Goal: Task Accomplishment & Management: Use online tool/utility

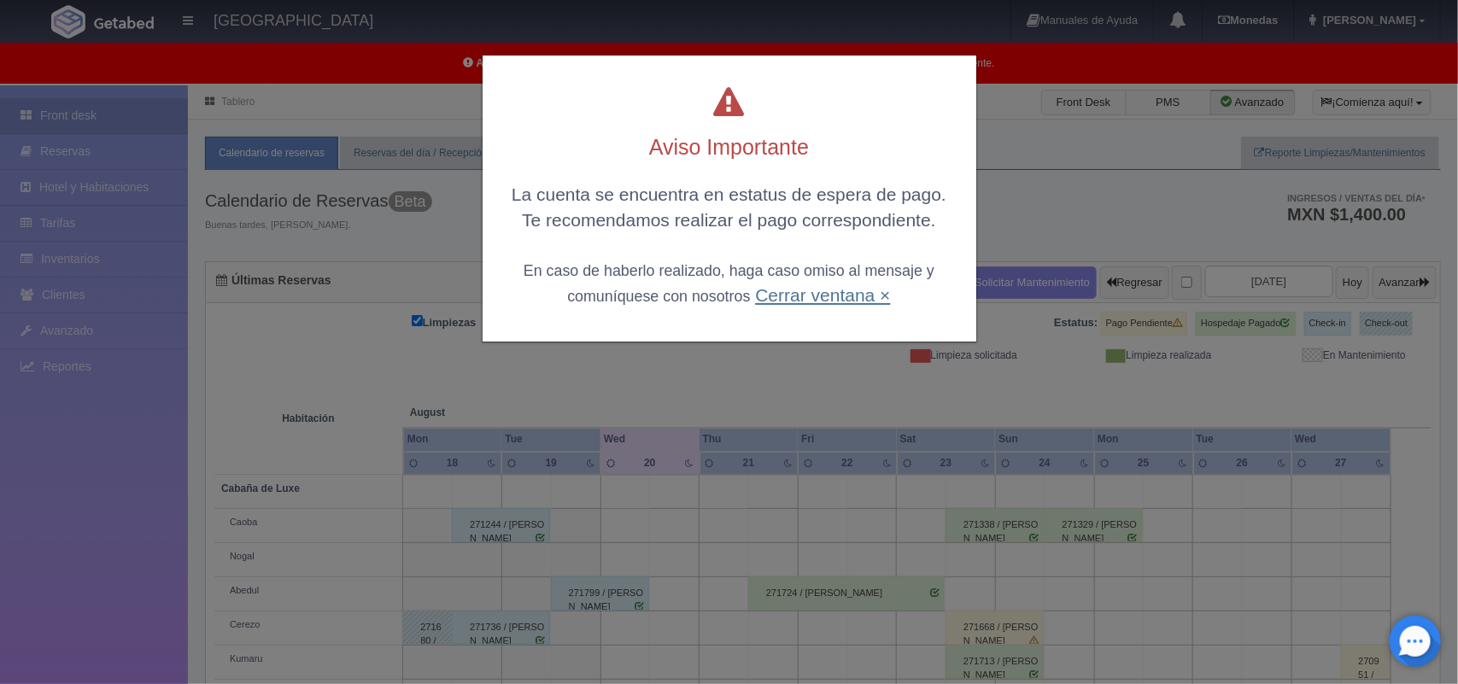
click at [806, 296] on link "Cerrar ventana ×" at bounding box center [822, 295] width 135 height 20
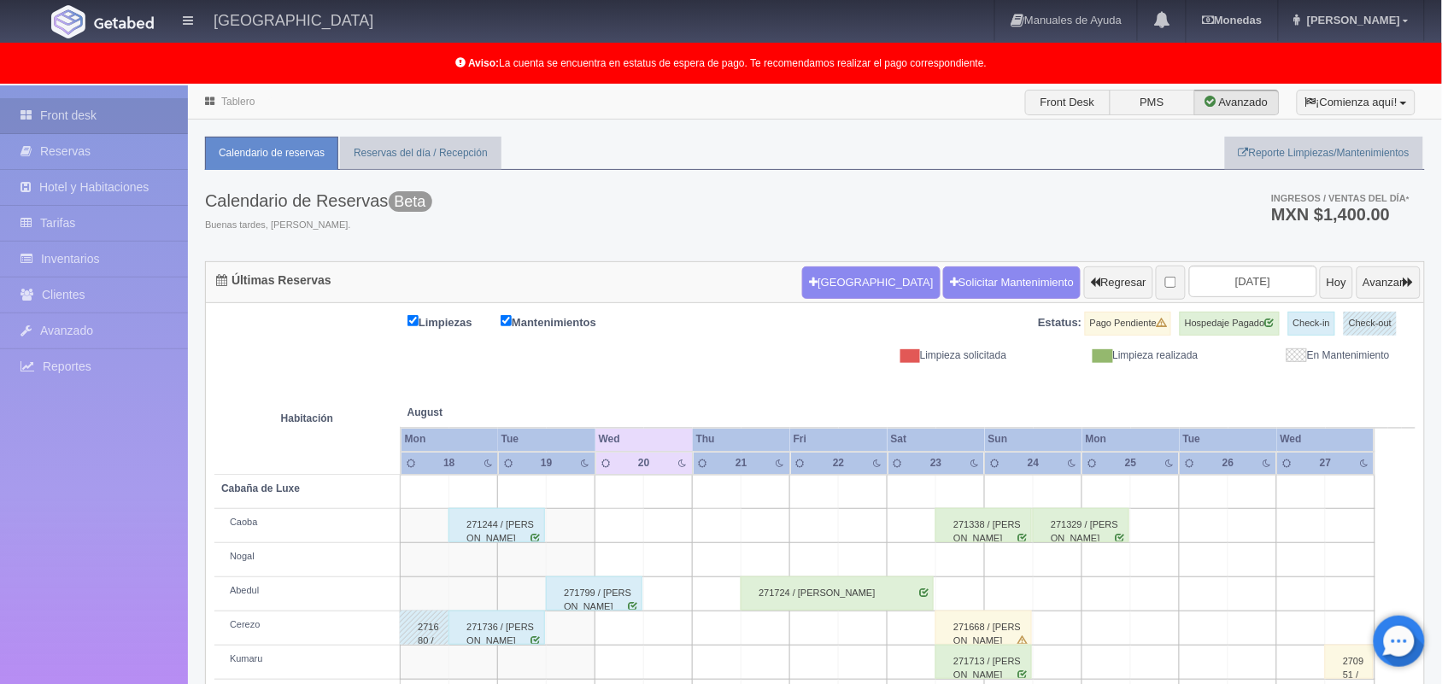
scroll to position [237, 0]
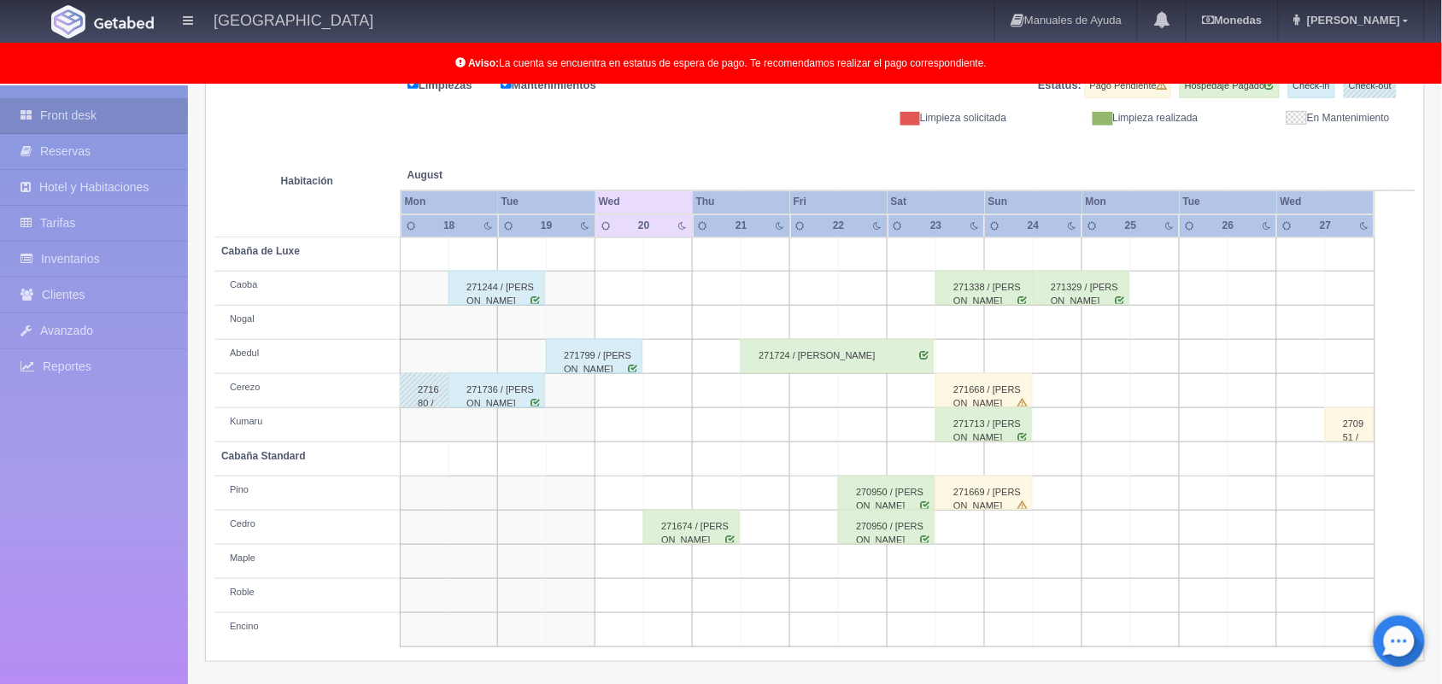
click at [723, 519] on div "271674 / [PERSON_NAME]" at bounding box center [691, 527] width 97 height 34
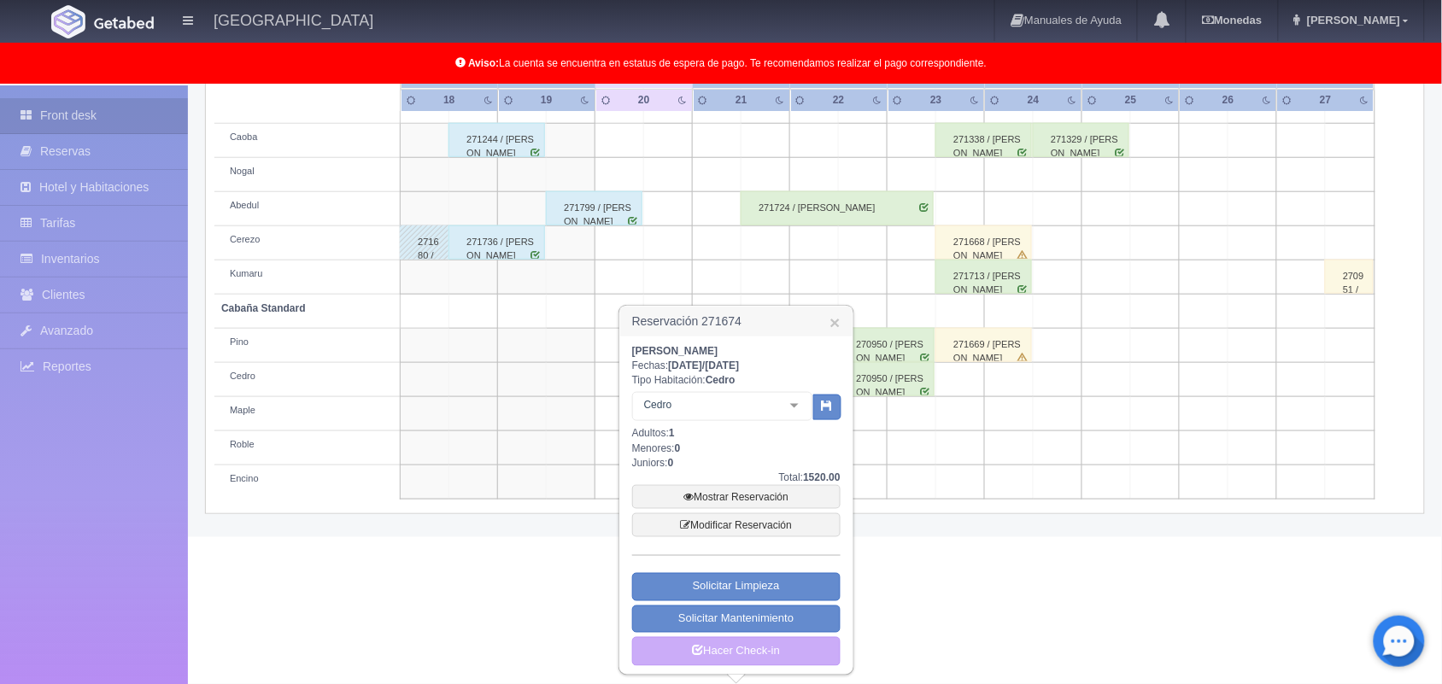
scroll to position [387, 0]
click at [753, 496] on link "Mostrar Reservación" at bounding box center [736, 497] width 208 height 24
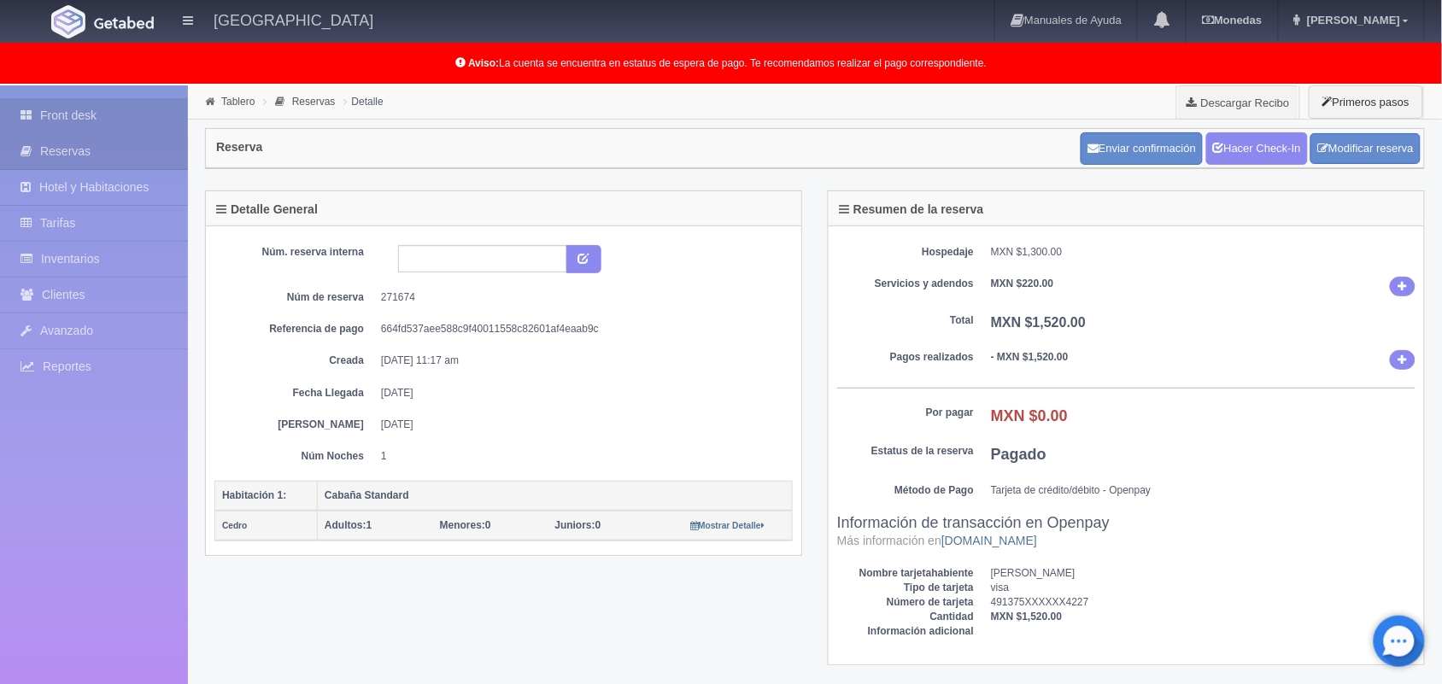
click at [79, 128] on link "Front desk" at bounding box center [94, 115] width 188 height 35
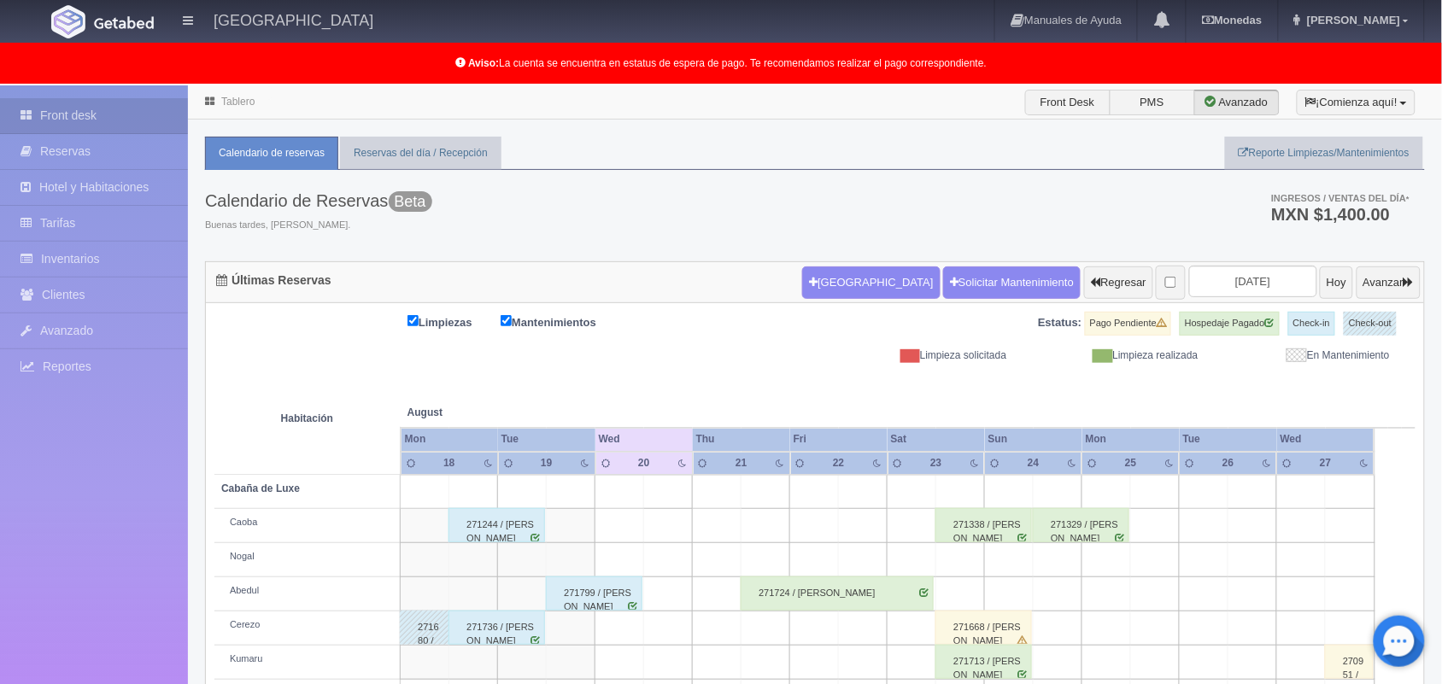
scroll to position [237, 0]
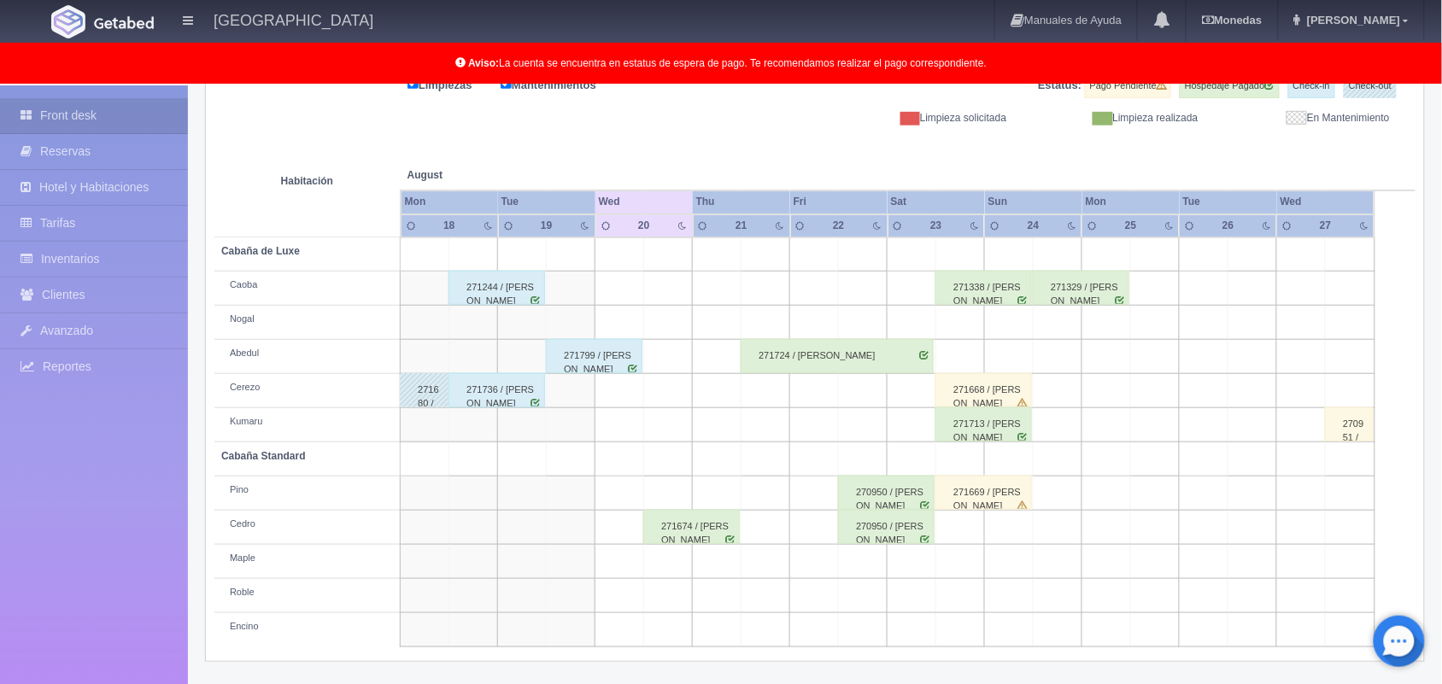
click at [586, 361] on div "271799 / [PERSON_NAME]" at bounding box center [594, 356] width 97 height 34
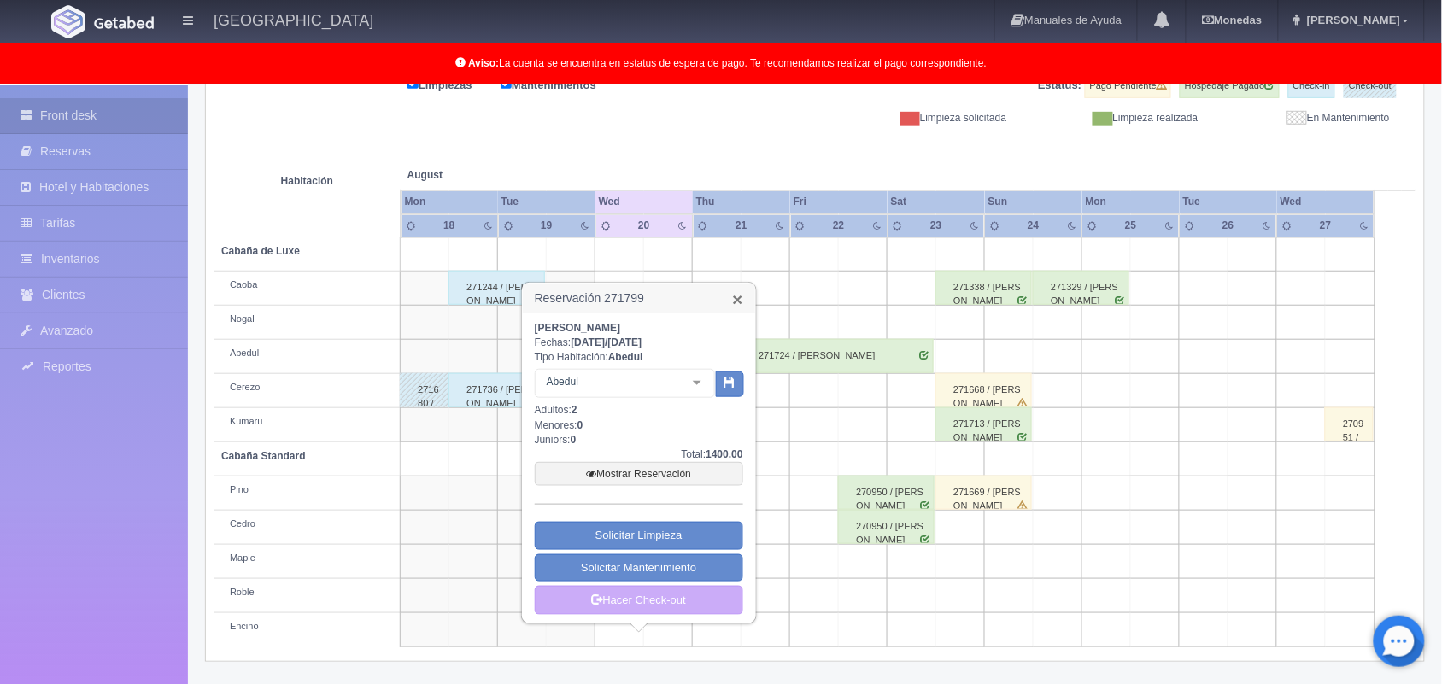
click at [735, 290] on link "×" at bounding box center [737, 299] width 10 height 18
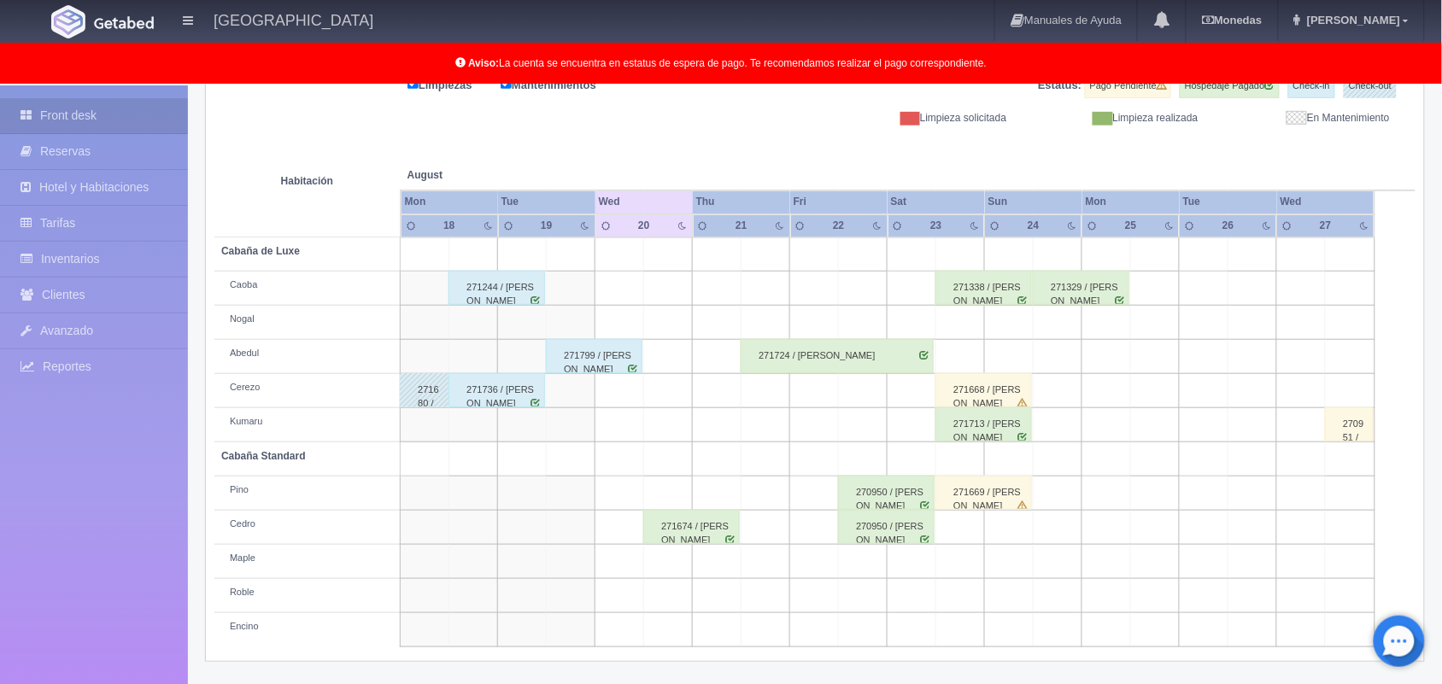
click at [510, 303] on div "271244 / [PERSON_NAME]" at bounding box center [496, 288] width 97 height 34
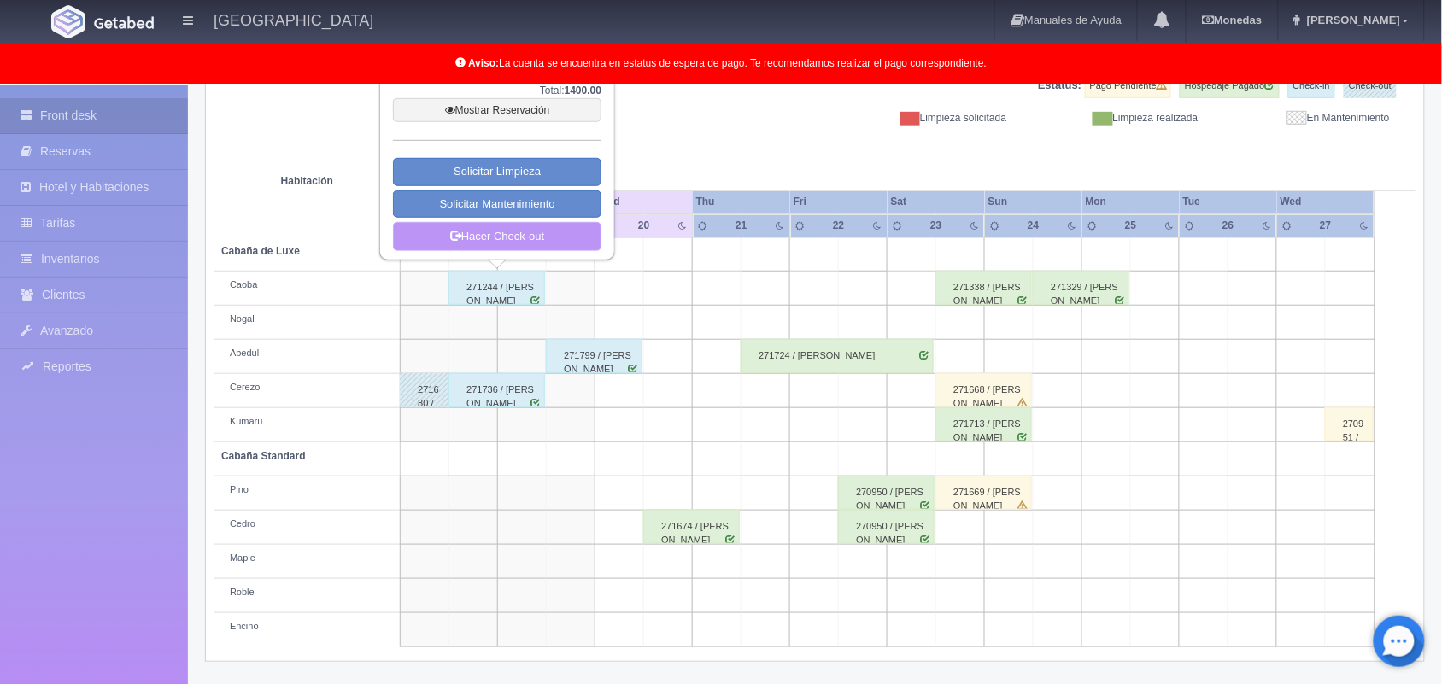
click at [527, 239] on link "Hacer Check-out" at bounding box center [497, 236] width 208 height 29
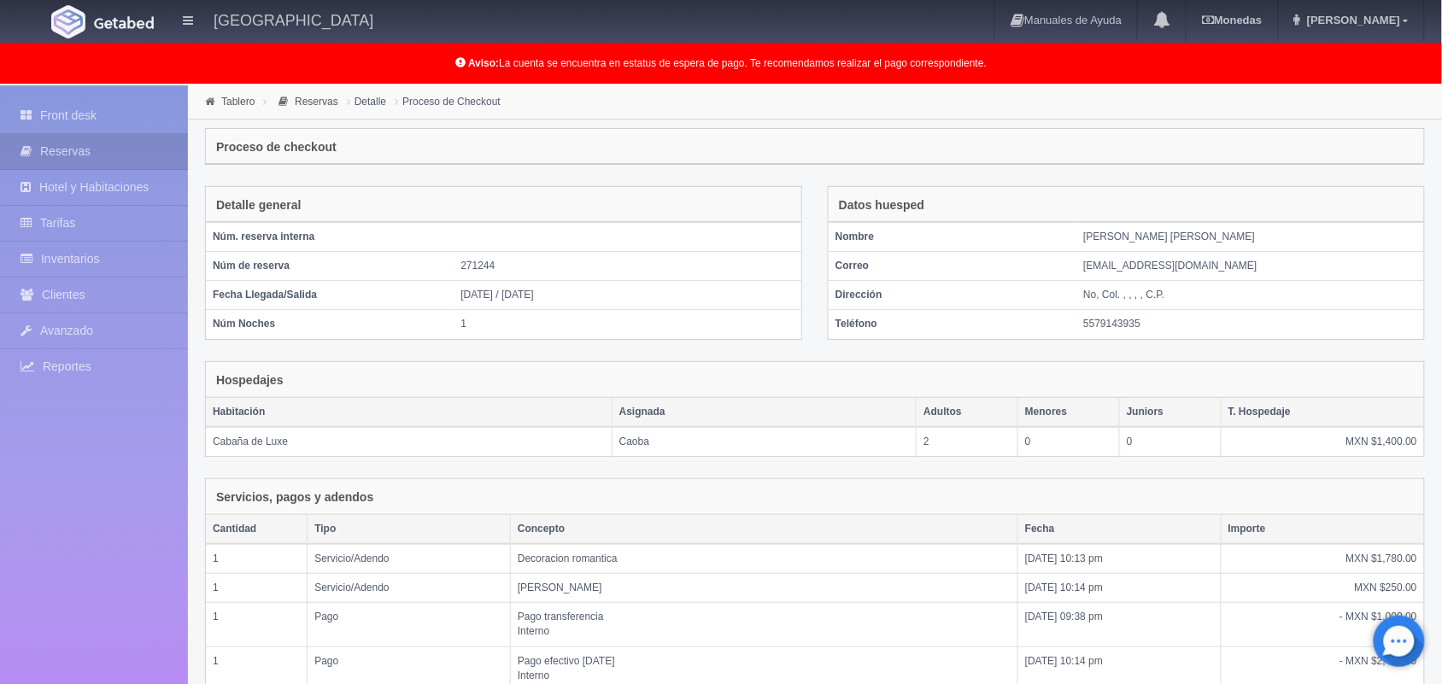
scroll to position [289, 0]
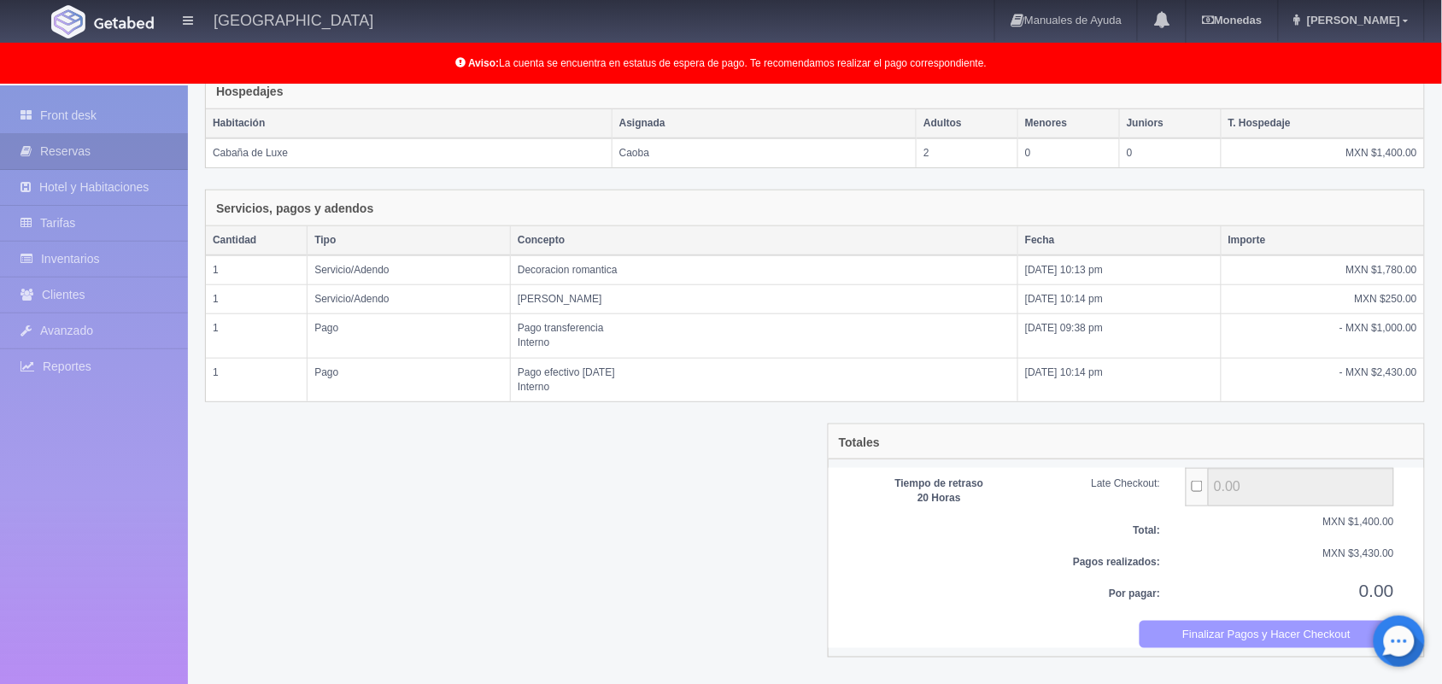
click at [1181, 628] on button "Finalizar Pagos y Hacer Checkout" at bounding box center [1267, 635] width 255 height 28
